Goal: Register for event/course

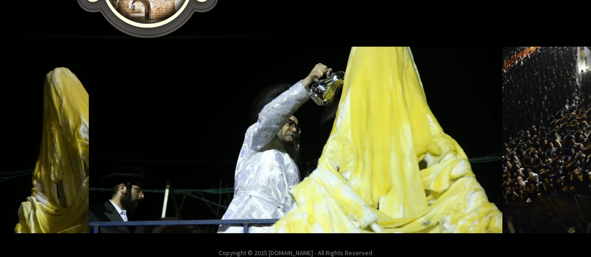
scroll to position [264, 0]
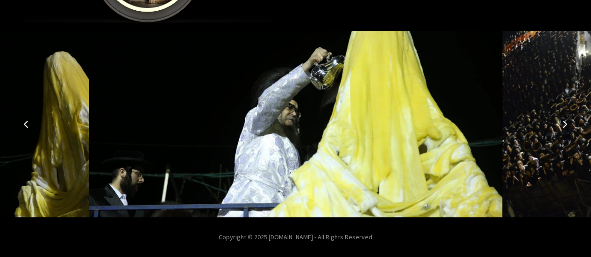
click at [569, 114] on button "Next image" at bounding box center [565, 124] width 22 height 22
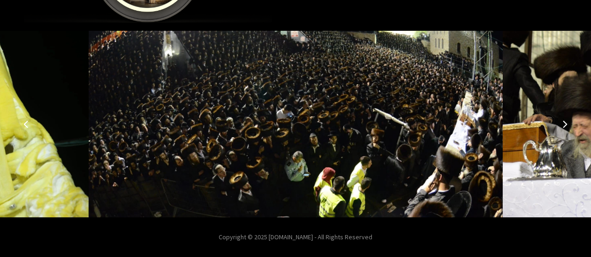
click at [560, 115] on button "Next image" at bounding box center [565, 124] width 22 height 22
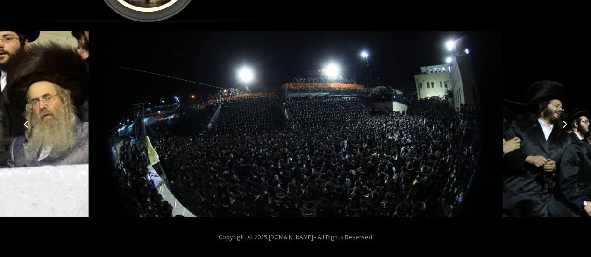
click at [566, 119] on button "Next image" at bounding box center [565, 124] width 22 height 22
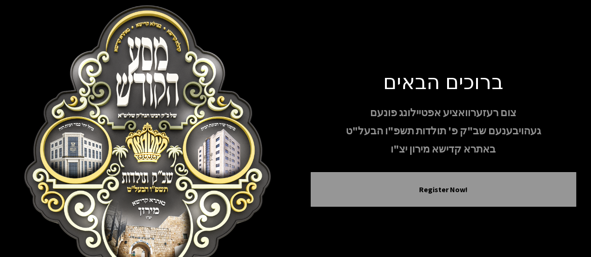
scroll to position [0, 0]
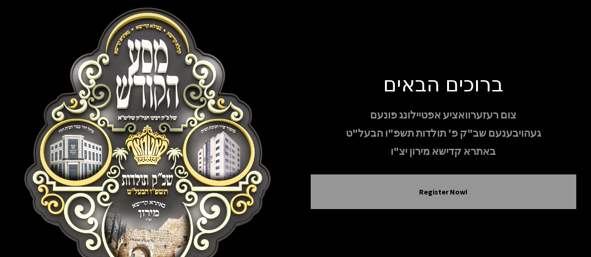
click at [485, 189] on button "Register Now!" at bounding box center [443, 191] width 242 height 11
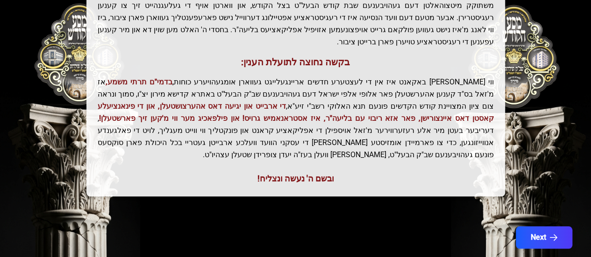
scroll to position [283, 0]
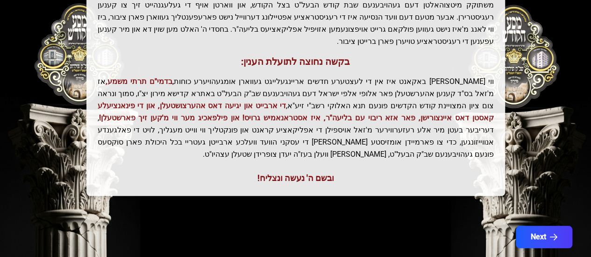
click at [333, 172] on div "ובשם ה' נעשה ונצליח!" at bounding box center [296, 178] width 396 height 13
click at [273, 226] on div "Next" at bounding box center [295, 243] width 569 height 34
click at [548, 226] on button "Next" at bounding box center [544, 237] width 57 height 22
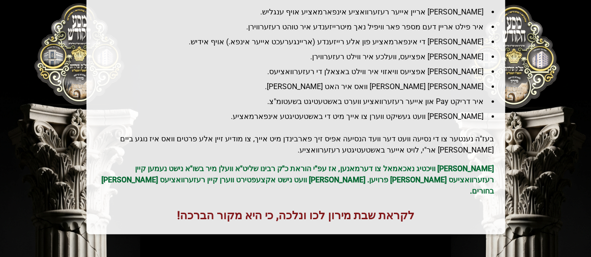
scroll to position [143, 0]
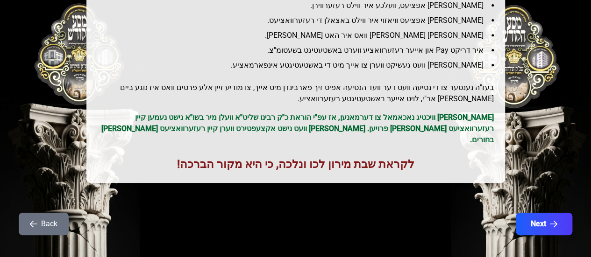
click at [547, 213] on button "Next" at bounding box center [544, 224] width 57 height 22
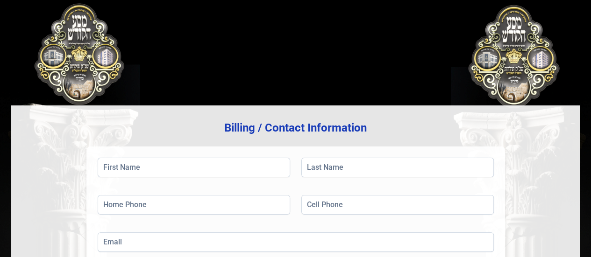
scroll to position [0, 0]
